Goal: Task Accomplishment & Management: Manage account settings

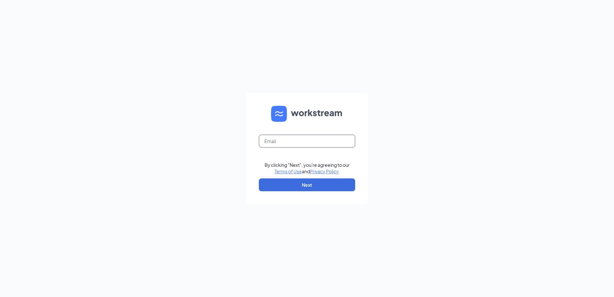
drag, startPoint x: 321, startPoint y: 137, endPoint x: 319, endPoint y: 140, distance: 3.4
click at [321, 137] on input "text" at bounding box center [307, 141] width 96 height 13
type input "[EMAIL_ADDRESS][DOMAIN_NAME]"
click at [305, 185] on button "Next" at bounding box center [307, 184] width 96 height 13
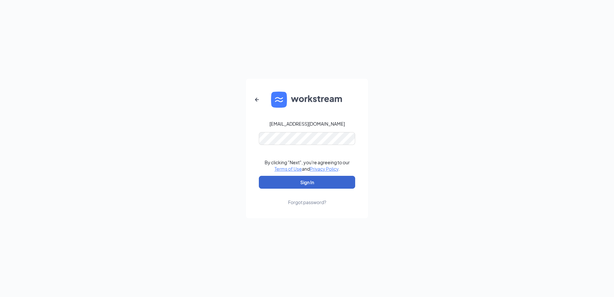
click at [303, 180] on button "Sign In" at bounding box center [307, 182] width 96 height 13
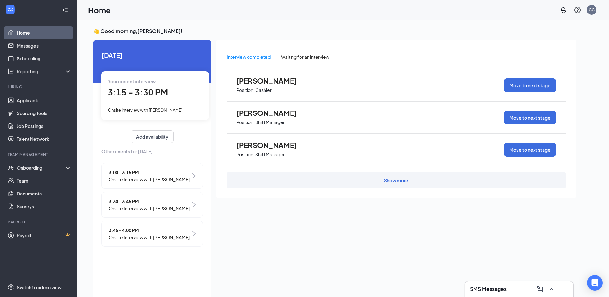
click at [193, 205] on img at bounding box center [193, 204] width 3 height 5
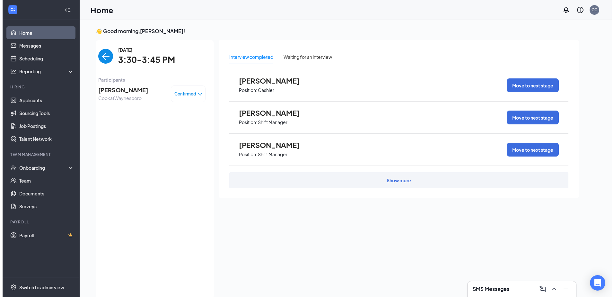
scroll to position [3, 0]
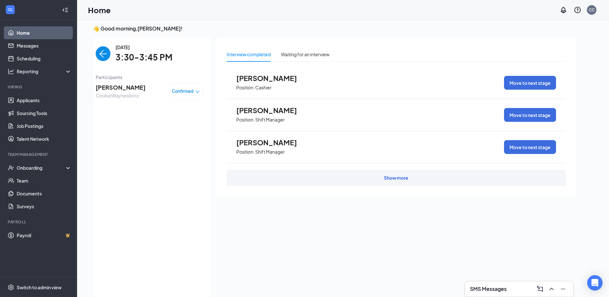
click at [133, 83] on span "JACOB MELLOTT" at bounding box center [121, 87] width 50 height 9
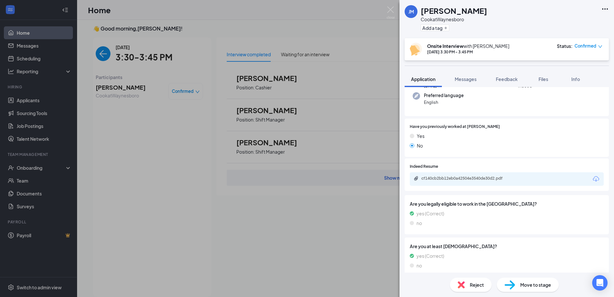
scroll to position [69, 0]
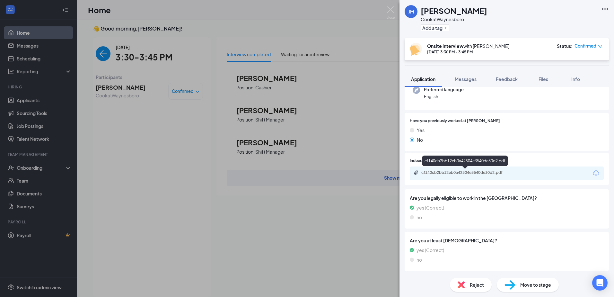
click at [516, 172] on div "cf140cb2bb12eb0a42504e3540de30d2.pdf" at bounding box center [466, 172] width 104 height 5
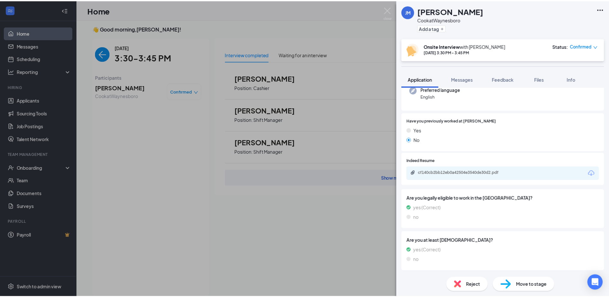
scroll to position [66, 0]
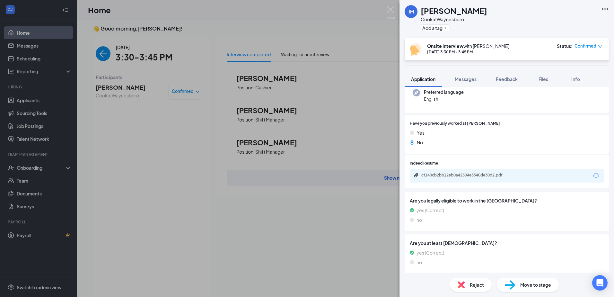
click at [334, 16] on div "JM JACOB MELLOTT Cook at Waynesboro Add a tag Onsite Interview with Candy Conn …" at bounding box center [307, 148] width 614 height 297
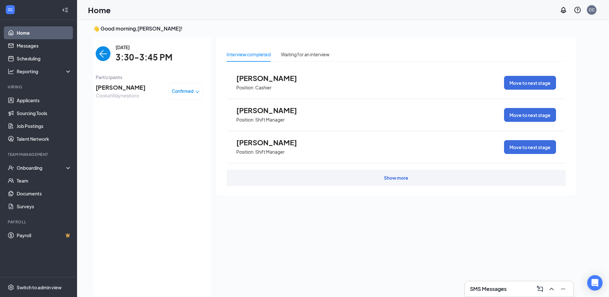
click at [337, 26] on h3 "👋 Good morning, Candy Conn !" at bounding box center [334, 28] width 483 height 7
click at [37, 35] on link "Home" at bounding box center [44, 32] width 55 height 13
click at [54, 101] on link "Applicants" at bounding box center [44, 100] width 55 height 13
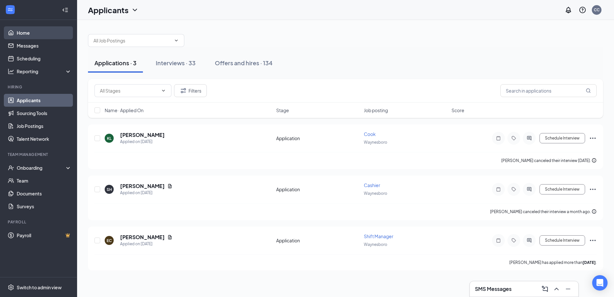
click at [47, 35] on link "Home" at bounding box center [44, 32] width 55 height 13
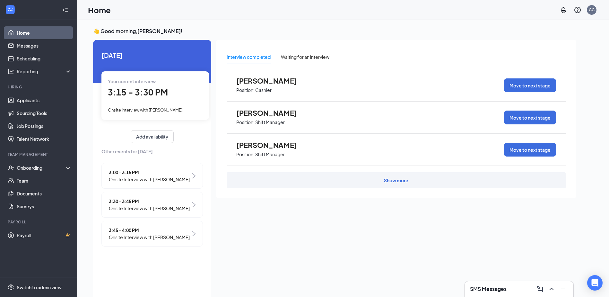
click at [134, 233] on span "3:45 - 4:00 PM" at bounding box center [149, 229] width 81 height 7
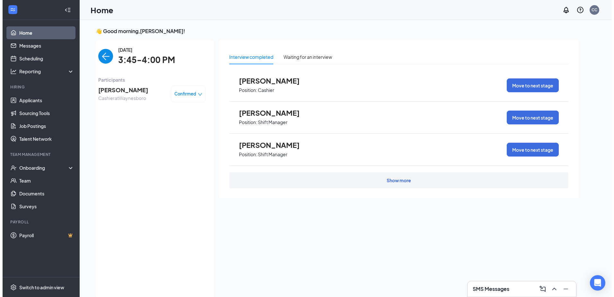
scroll to position [3, 0]
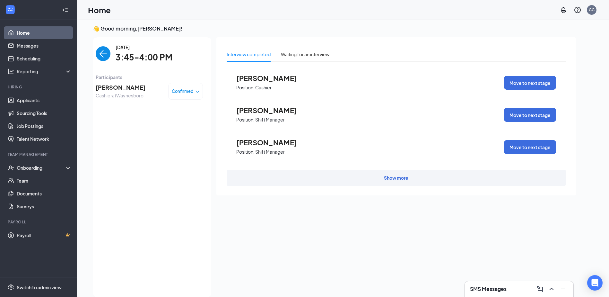
click at [130, 83] on span "Meghan Green" at bounding box center [121, 87] width 50 height 9
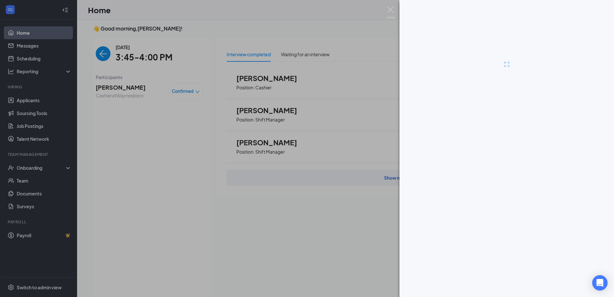
click at [130, 83] on div at bounding box center [307, 148] width 614 height 297
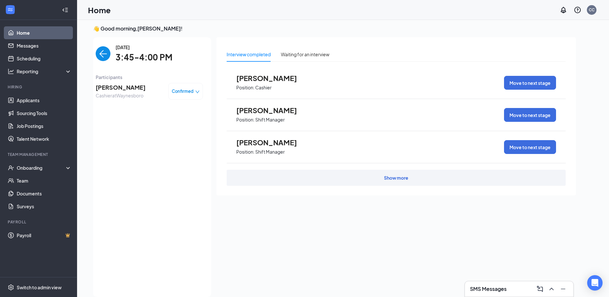
click at [119, 87] on span "Meghan Green" at bounding box center [121, 87] width 50 height 9
click at [131, 91] on span "Meghan Green" at bounding box center [121, 87] width 50 height 9
click at [114, 86] on span "Meghan Green" at bounding box center [121, 87] width 50 height 9
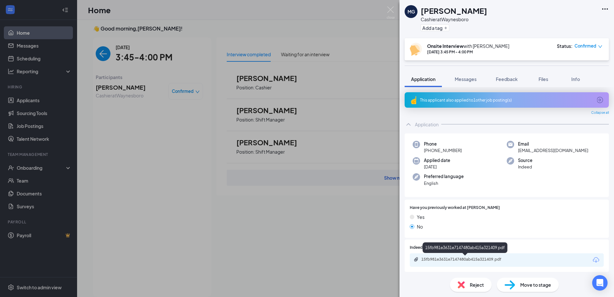
click at [466, 261] on div "15fb981e3631e7147480ab415a321409.pdf" at bounding box center [466, 259] width 90 height 5
